Goal: Task Accomplishment & Management: Complete application form

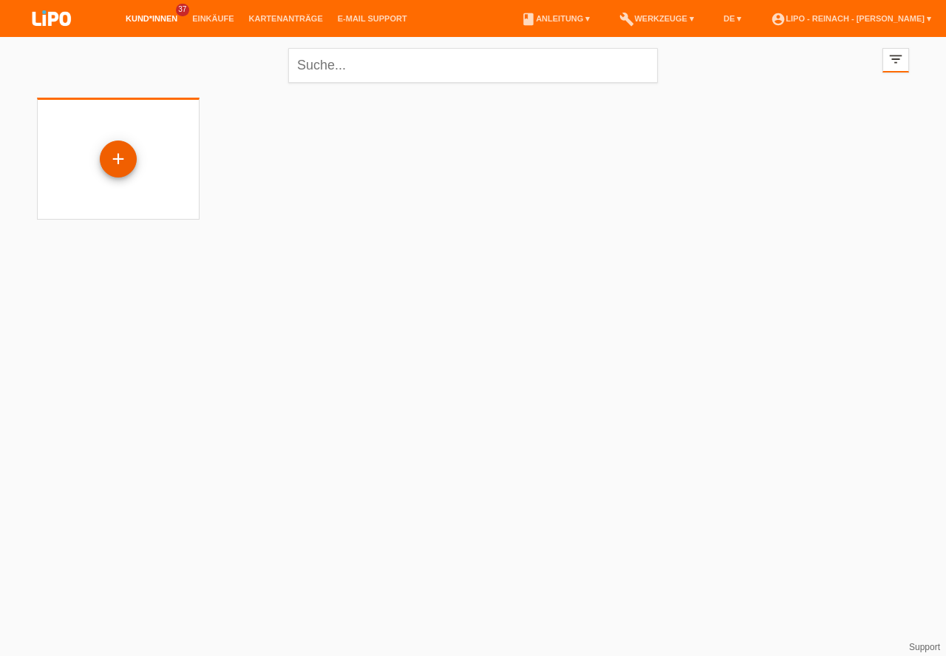
click at [125, 159] on div "+" at bounding box center [118, 158] width 35 height 25
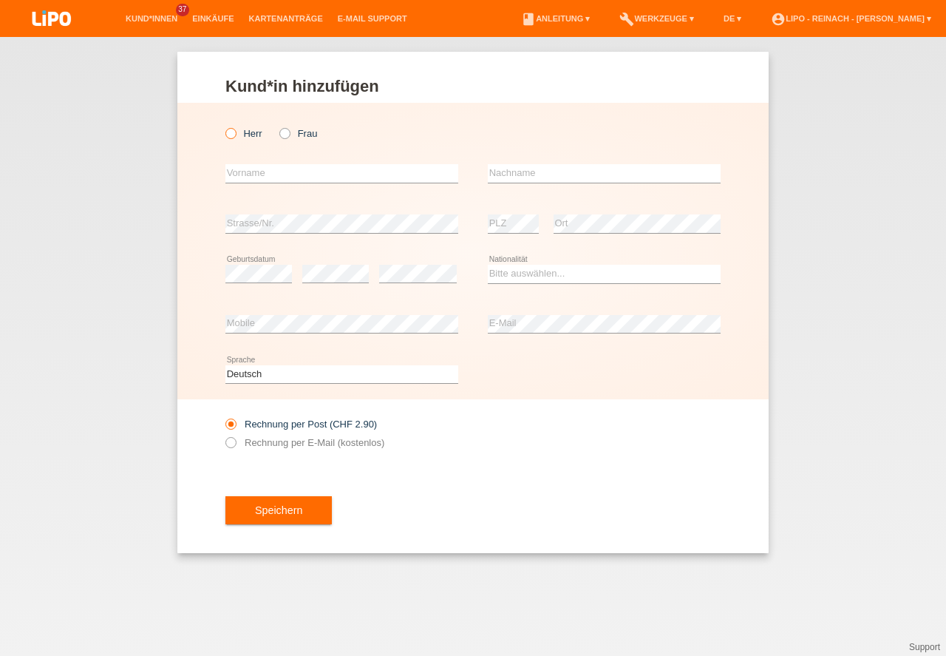
click at [223, 126] on icon at bounding box center [223, 126] width 0 height 0
click at [231, 132] on input "Herr" at bounding box center [230, 133] width 10 height 10
radio input "true"
click at [241, 174] on input "text" at bounding box center [341, 173] width 233 height 18
type input "[PERSON_NAME]"
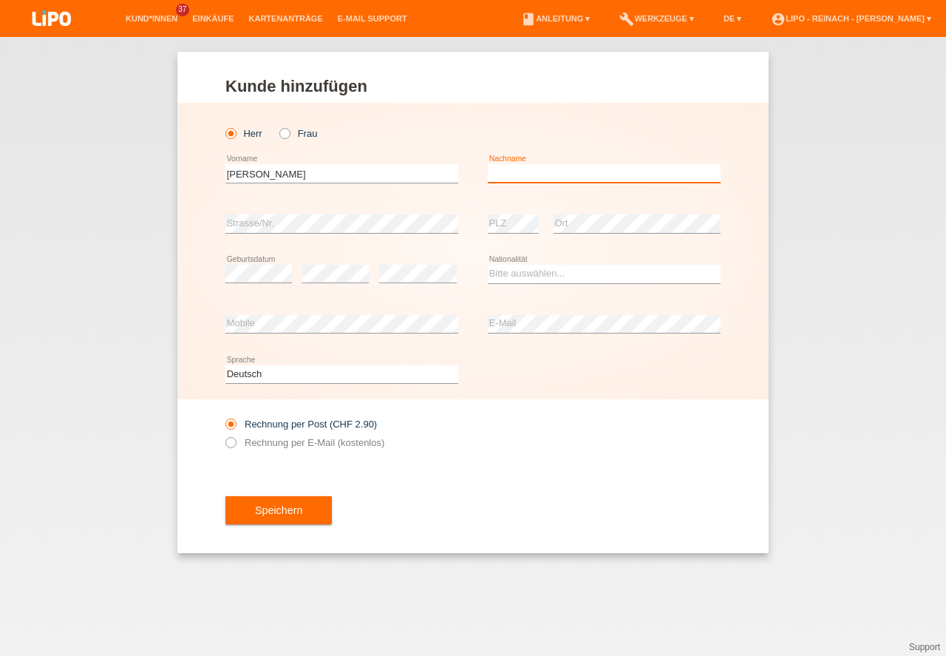
click at [524, 176] on input "text" at bounding box center [604, 173] width 233 height 18
type input "[PERSON_NAME]"
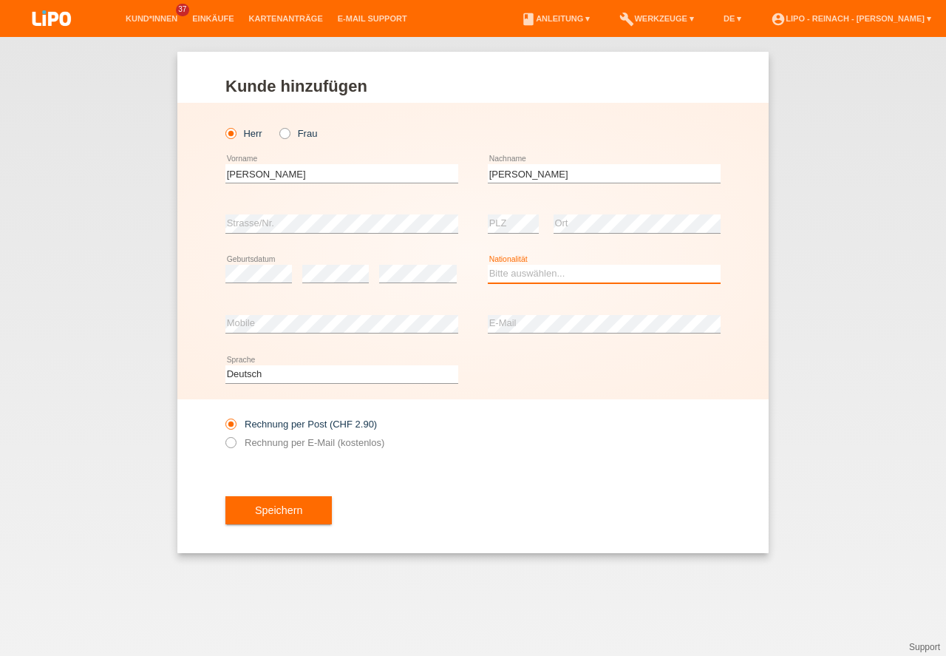
click at [544, 274] on select "Bitte auswählen... Schweiz Deutschland Liechtenstein Österreich ------------ Af…" at bounding box center [604, 274] width 233 height 18
select select "AF"
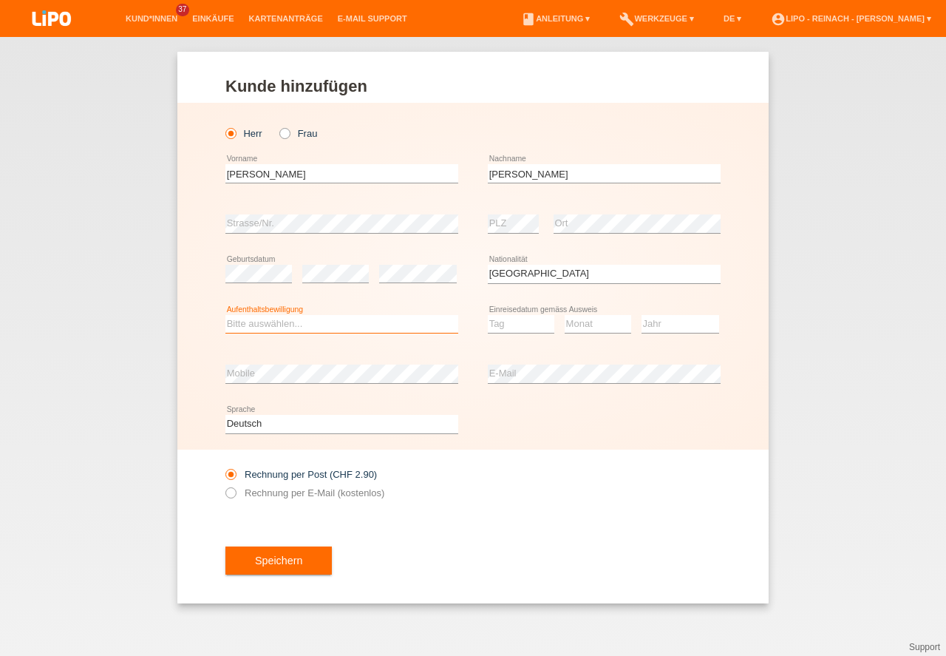
click at [272, 327] on select "Bitte auswählen... C B B - Flüchtlingsstatus Andere" at bounding box center [341, 324] width 233 height 18
click at [0, 0] on option "B" at bounding box center [0, 0] width 0 height 0
click at [276, 320] on select "Bitte auswählen... C B B - Flüchtlingsstatus Andere" at bounding box center [341, 324] width 233 height 18
select select "BF"
click at [0, 0] on option "B - Flüchtlingsstatus" at bounding box center [0, 0] width 0 height 0
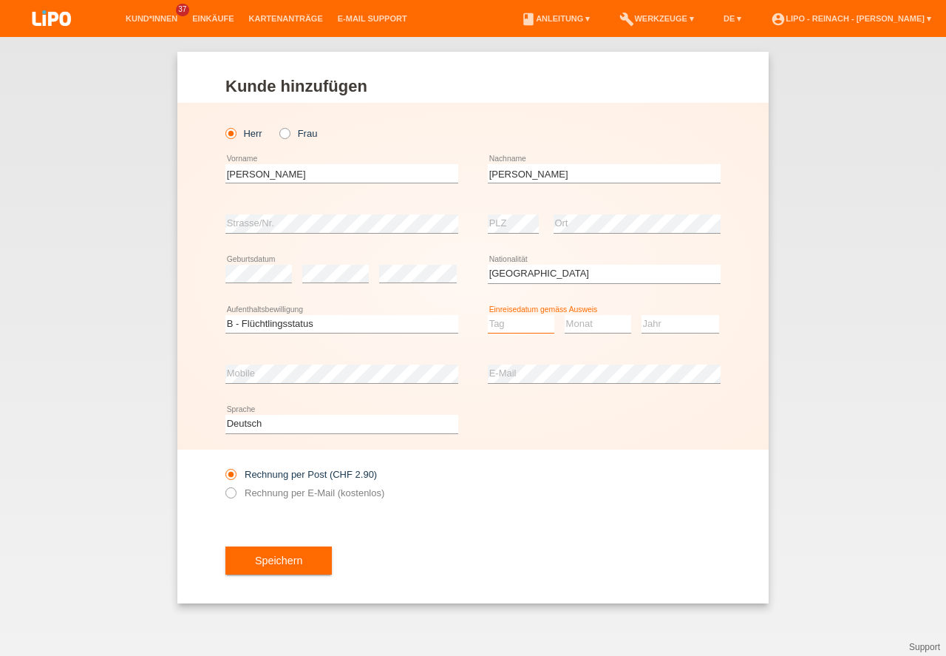
click at [520, 327] on select "Tag 01 02 03 04 05 06 07 08 09 10 11" at bounding box center [521, 324] width 67 height 18
select select "19"
click at [0, 0] on option "19" at bounding box center [0, 0] width 0 height 0
click at [610, 326] on select "Monat 01 02 03 04 05 06 07 08 09 10 11" at bounding box center [598, 324] width 67 height 18
select select "10"
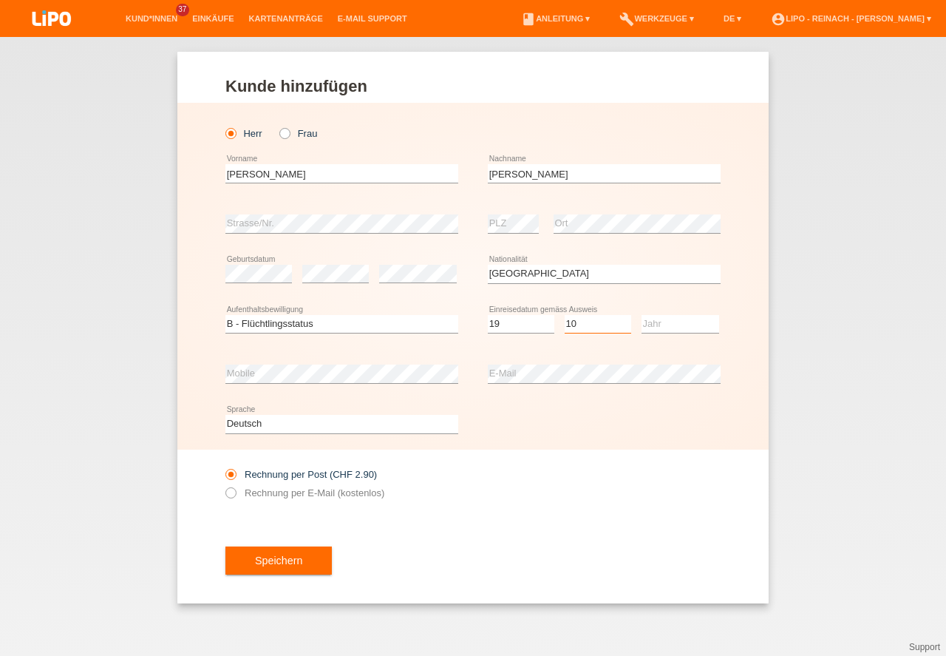
click at [0, 0] on option "10" at bounding box center [0, 0] width 0 height 0
click at [647, 323] on select "Jahr 2025 2024 2023 2022 2021 2020 2019 2018 2017 2016 2015 2014 2013 2012 2011…" at bounding box center [681, 324] width 78 height 18
click at [648, 323] on select "Jahr 2025 2024 2023 2022 2021 2020 2019 2018 2017 2016 2015 2014 2013 2012 2011…" at bounding box center [681, 324] width 78 height 18
select select "2015"
click at [223, 485] on icon at bounding box center [223, 485] width 0 height 0
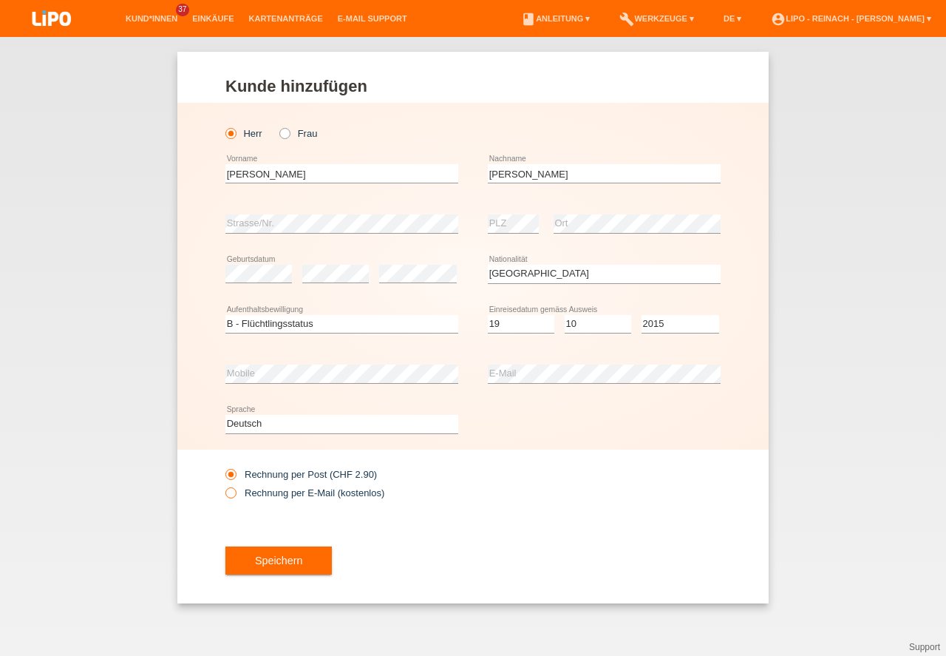
click at [232, 495] on input "Rechnung per E-Mail (kostenlos)" at bounding box center [230, 496] width 10 height 18
radio input "true"
click at [284, 560] on button "Speichern" at bounding box center [278, 560] width 106 height 28
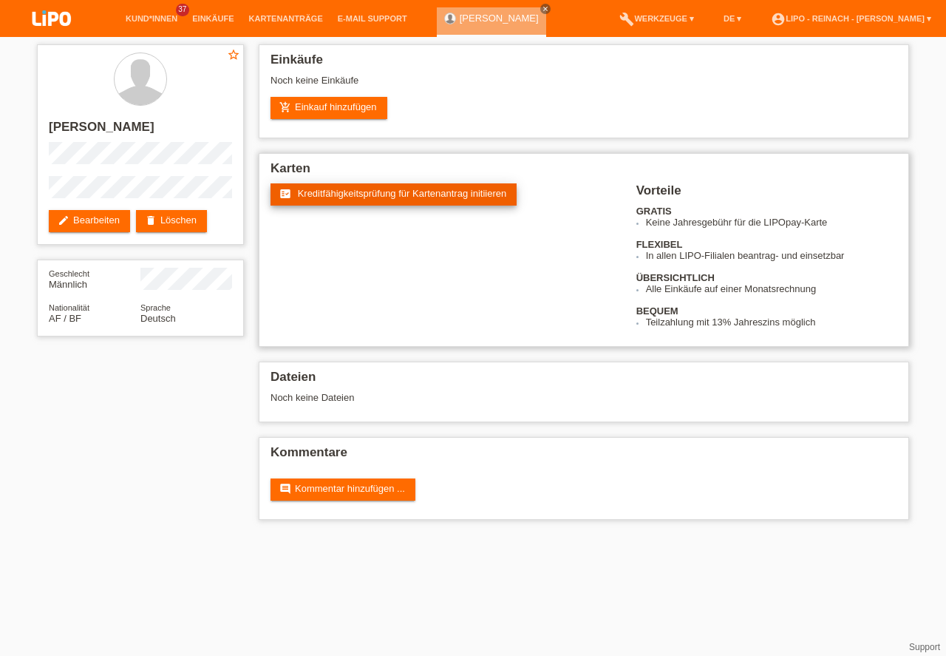
click at [415, 197] on span "Kreditfähigkeitsprüfung für Kartenantrag initiieren" at bounding box center [402, 193] width 209 height 11
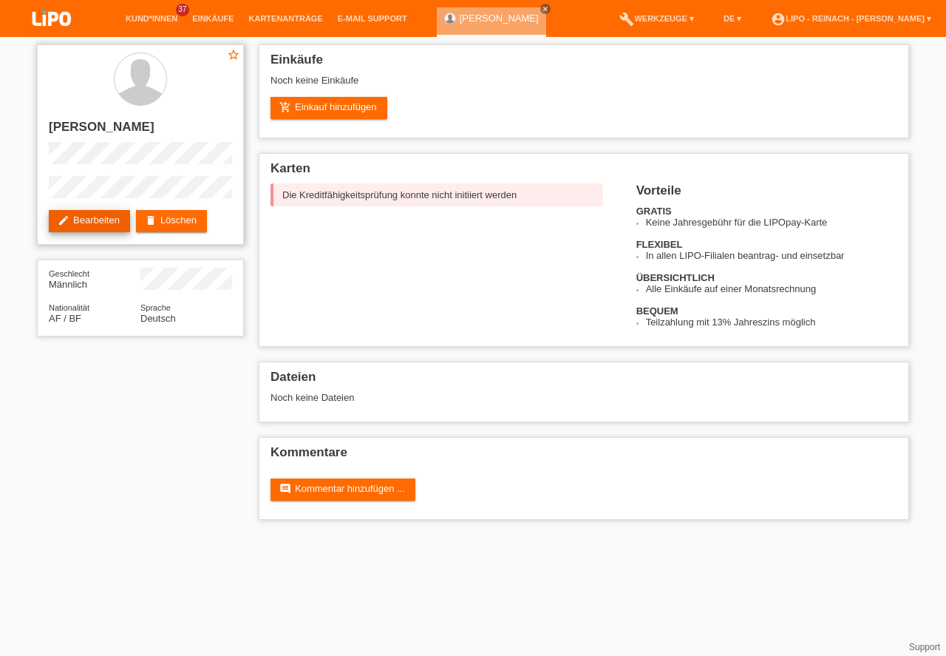
click at [106, 219] on link "edit Bearbeiten" at bounding box center [89, 221] width 81 height 22
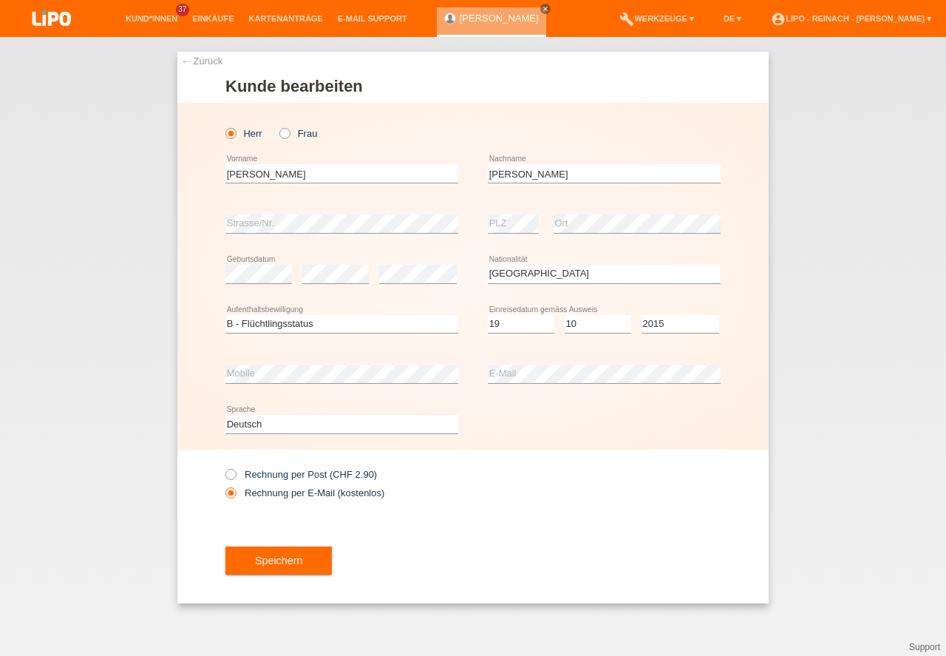
select select "AF"
select select "BF"
select select "19"
select select "10"
select select "2015"
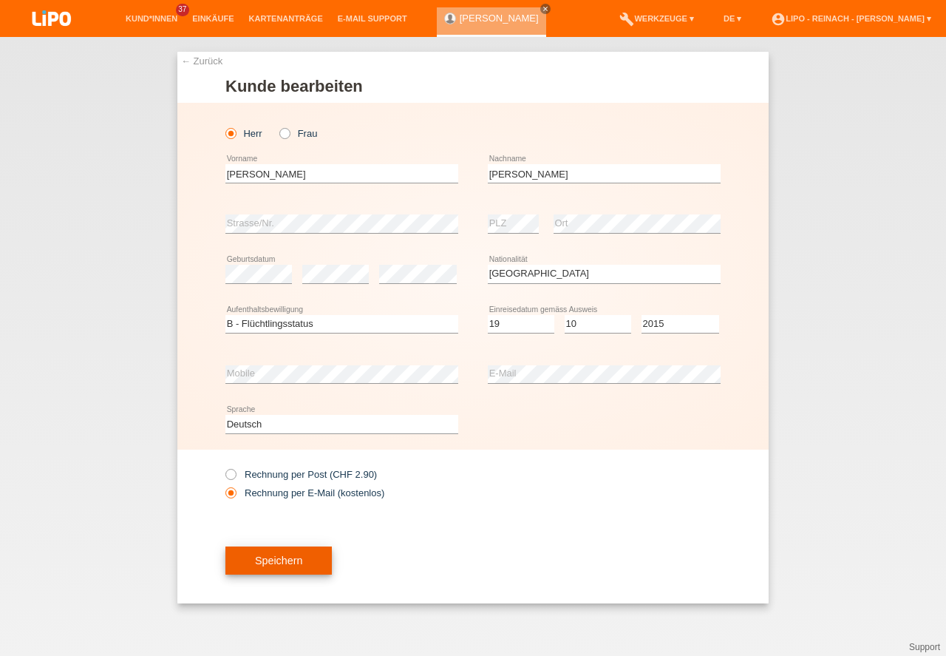
click at [270, 570] on button "Speichern" at bounding box center [278, 560] width 106 height 28
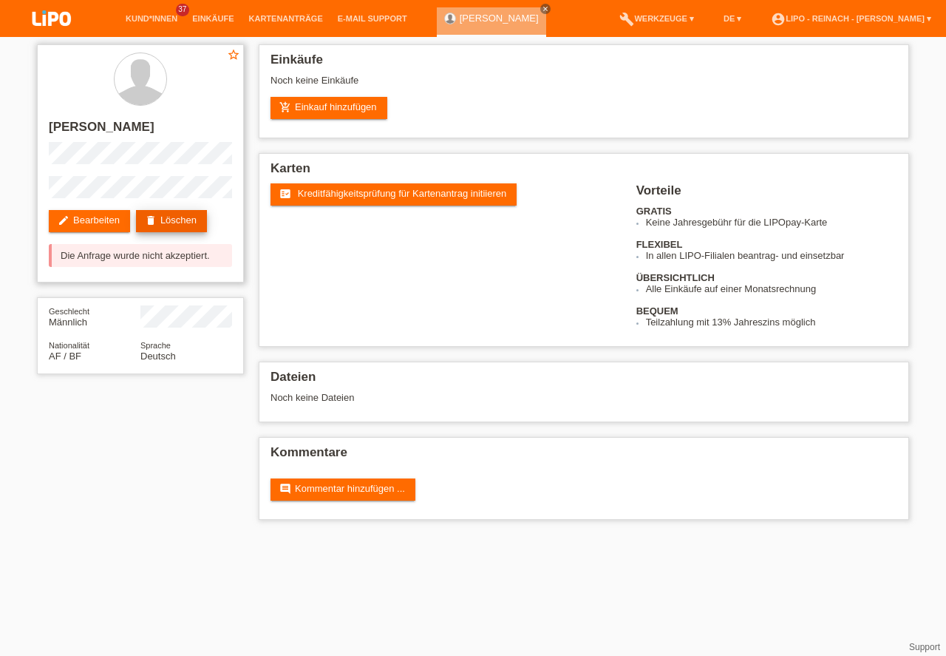
click at [186, 220] on link "delete Löschen" at bounding box center [171, 221] width 71 height 22
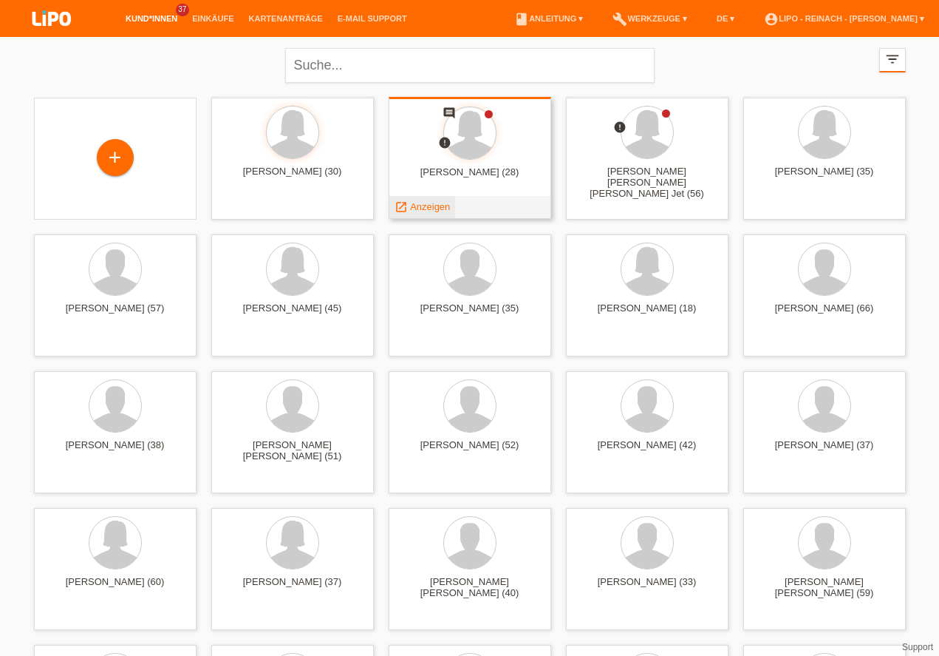
click at [434, 209] on span "Anzeigen" at bounding box center [430, 206] width 40 height 11
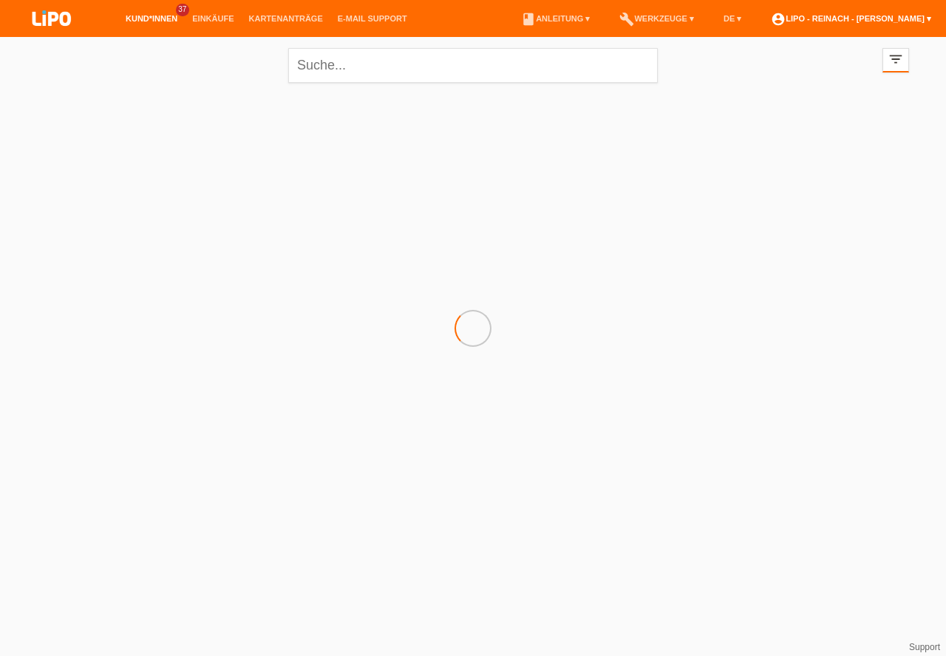
click at [854, 15] on link "account_circle LIPO - Reinach - [PERSON_NAME] ▾" at bounding box center [850, 18] width 175 height 9
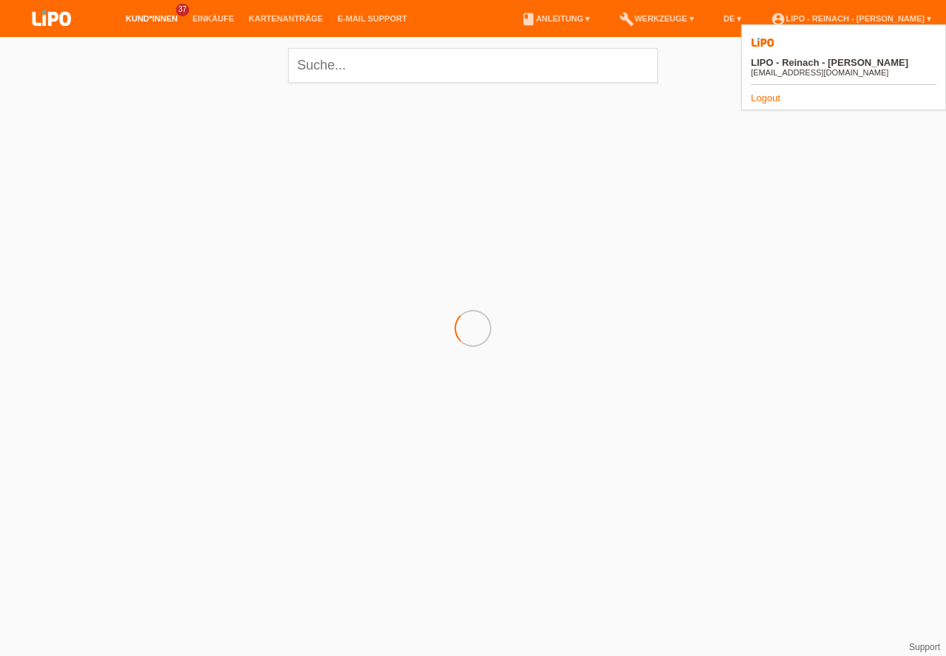
click at [767, 92] on link "Logout" at bounding box center [766, 97] width 30 height 11
